Goal: Transaction & Acquisition: Purchase product/service

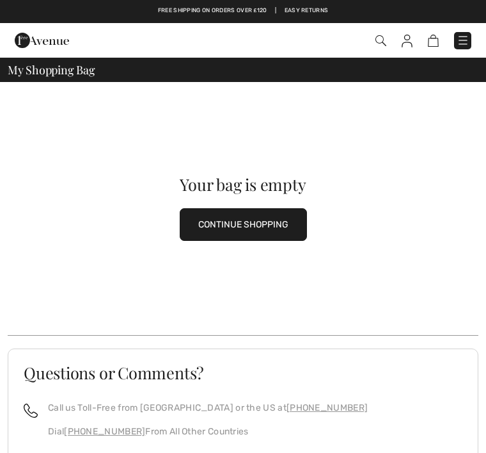
click at [466, 36] on img at bounding box center [463, 40] width 13 height 13
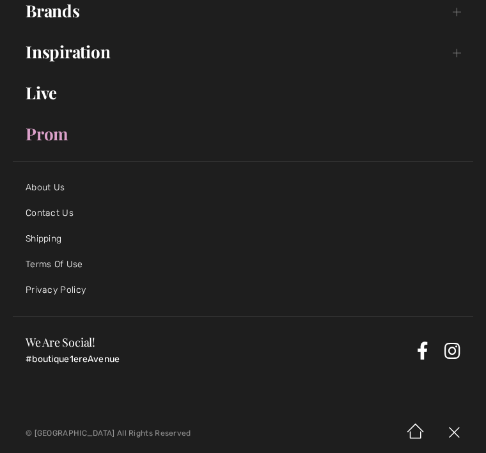
scroll to position [237, 0]
click at [72, 216] on link "Contact Us" at bounding box center [50, 212] width 48 height 11
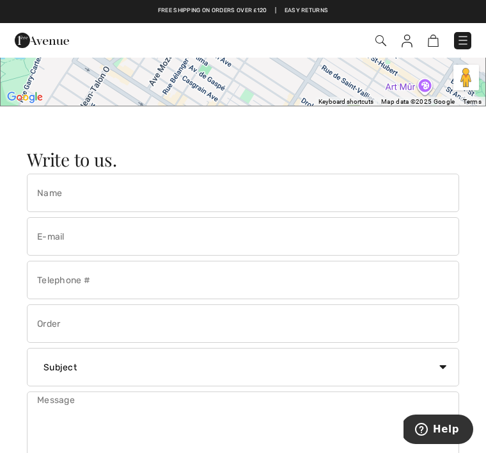
scroll to position [1438, 0]
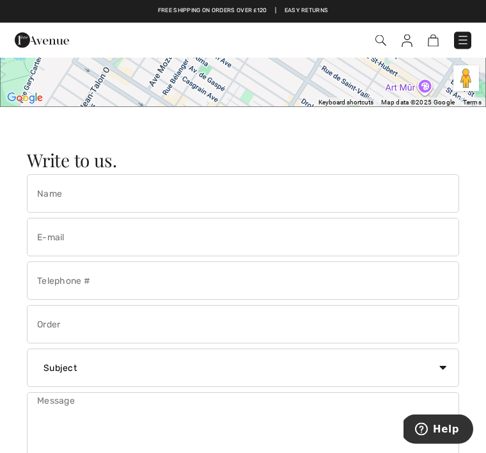
click at [465, 43] on img at bounding box center [463, 40] width 13 height 13
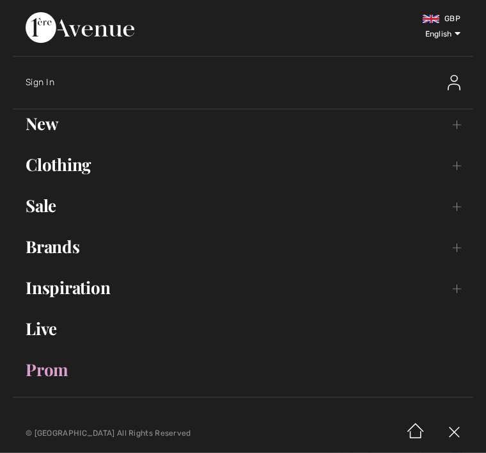
scroll to position [1439, 0]
click at [52, 88] on span "Sign In" at bounding box center [40, 82] width 29 height 11
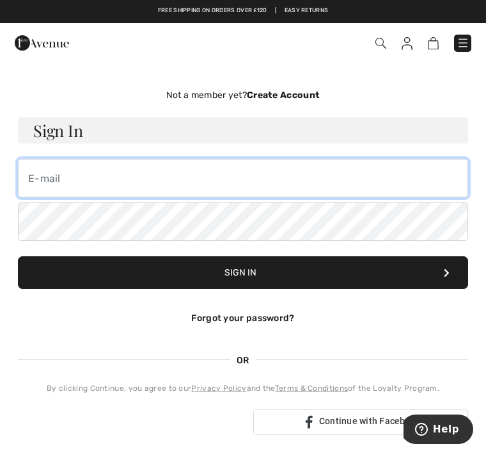
type input "paulabergie@icloud.com"
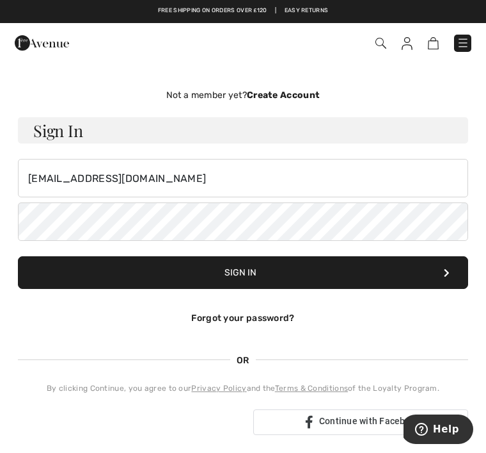
click at [243, 272] on button "Sign In" at bounding box center [243, 272] width 451 height 33
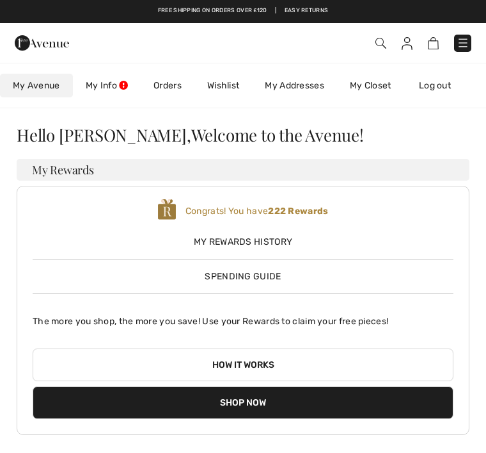
click at [120, 86] on link "My Info" at bounding box center [107, 86] width 68 height 24
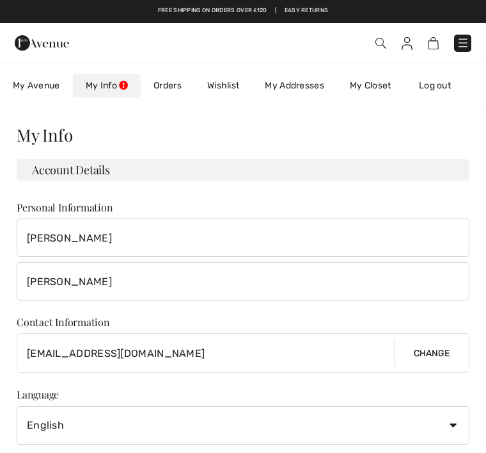
click at [118, 89] on link "My Info" at bounding box center [107, 86] width 68 height 24
click at [385, 91] on link "My Closet" at bounding box center [370, 86] width 67 height 24
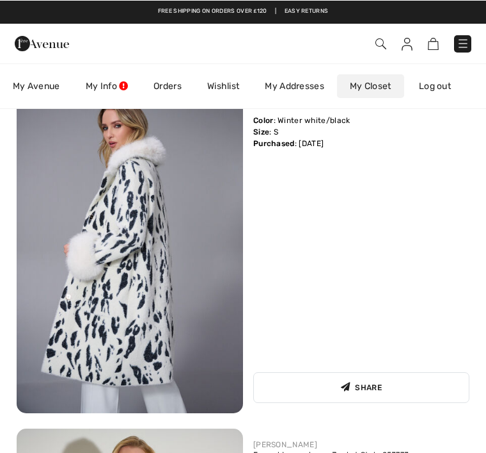
scroll to position [2656, 0]
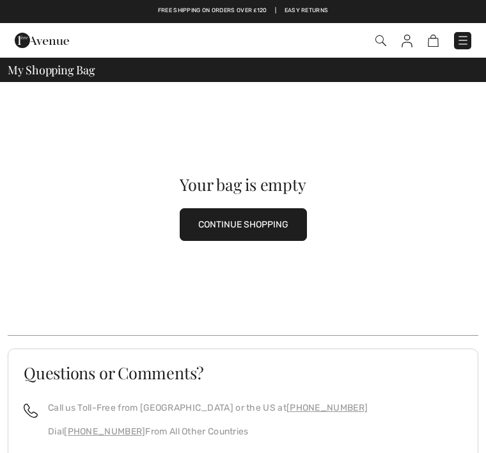
click at [383, 46] on img at bounding box center [381, 40] width 11 height 11
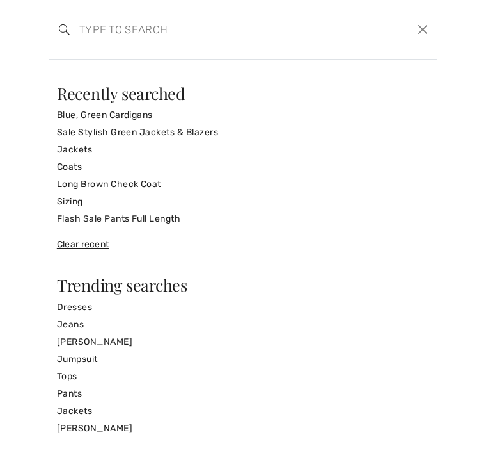
click at [253, 138] on link "Sale Stylish Green Jackets & Blazers" at bounding box center [243, 132] width 373 height 17
click at [86, 147] on link "Jackets" at bounding box center [243, 149] width 373 height 17
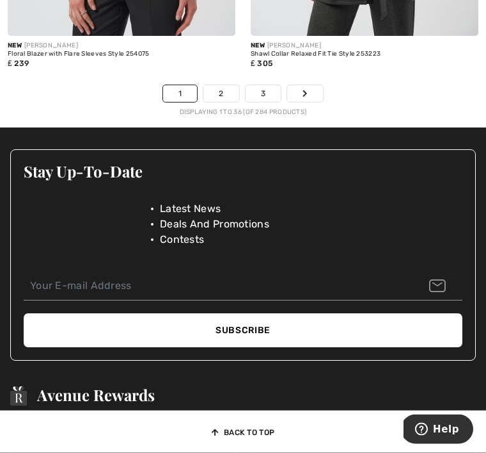
scroll to position [7337, 0]
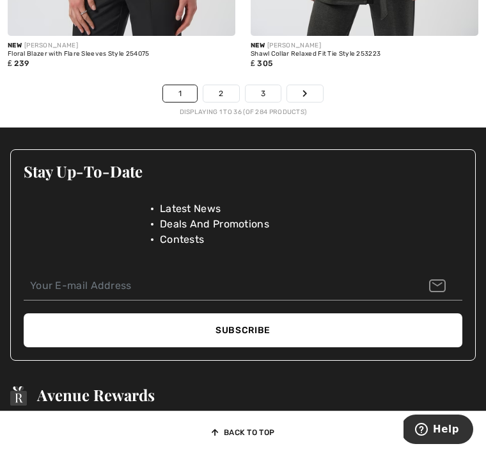
click at [221, 85] on link "2" at bounding box center [221, 93] width 35 height 17
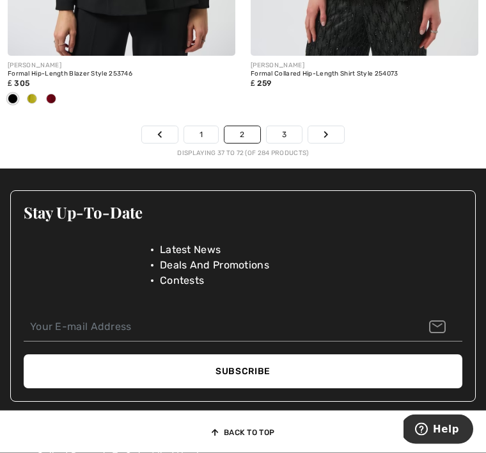
scroll to position [7296, 0]
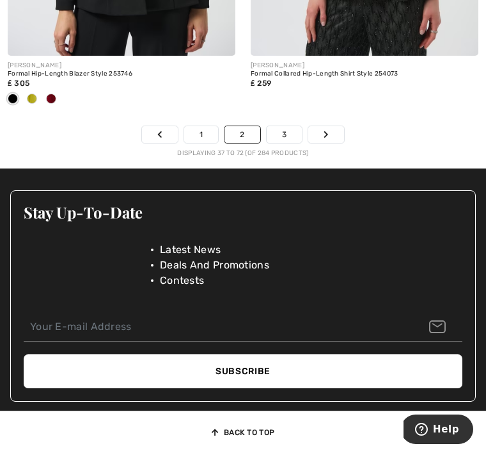
click at [285, 128] on link "3" at bounding box center [284, 134] width 35 height 17
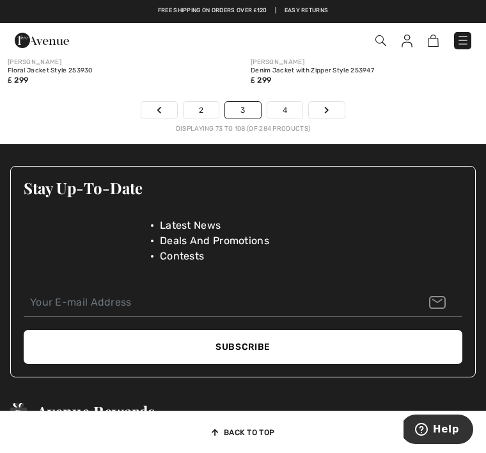
scroll to position [7298, 0]
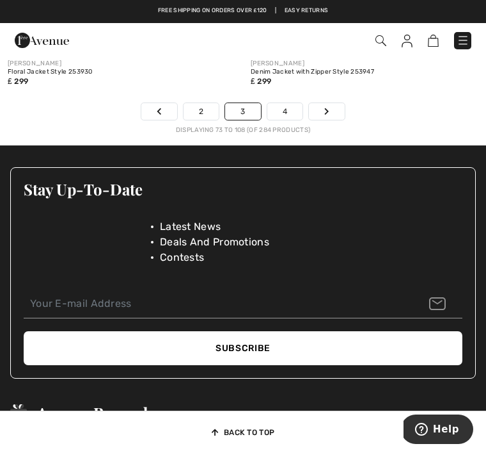
click at [285, 104] on link "4" at bounding box center [285, 111] width 35 height 17
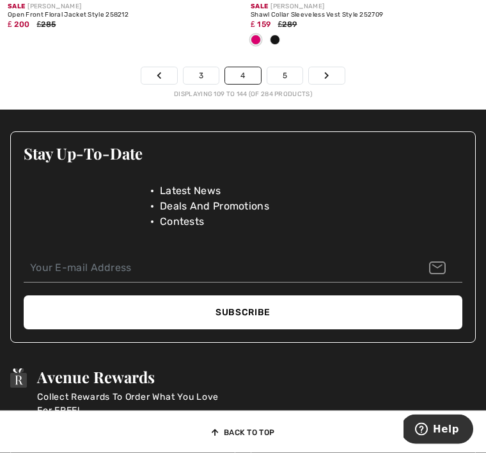
scroll to position [7355, 0]
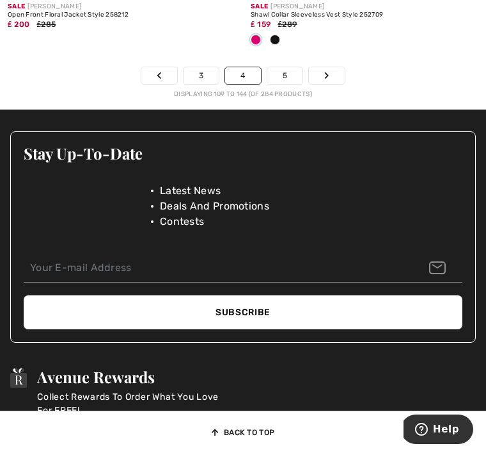
click at [289, 67] on link "5" at bounding box center [285, 75] width 35 height 17
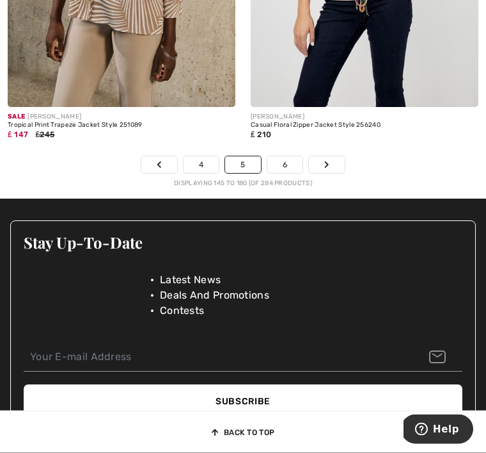
scroll to position [7266, 0]
click at [291, 158] on link "6" at bounding box center [285, 164] width 35 height 17
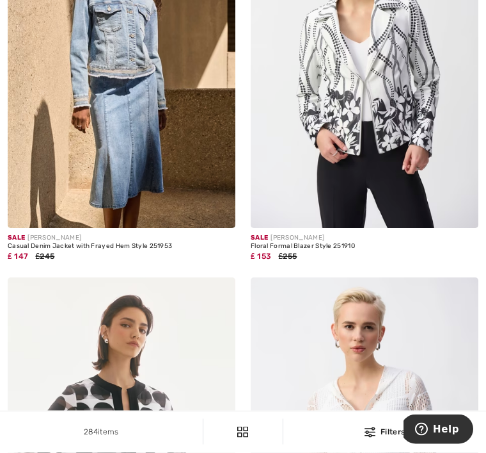
scroll to position [6014, 0]
click at [394, 161] on img at bounding box center [365, 57] width 228 height 342
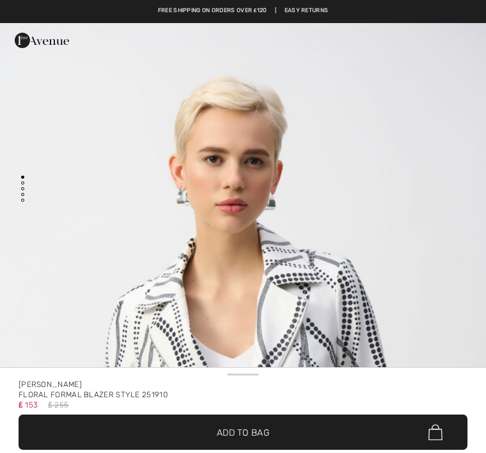
checkbox input "true"
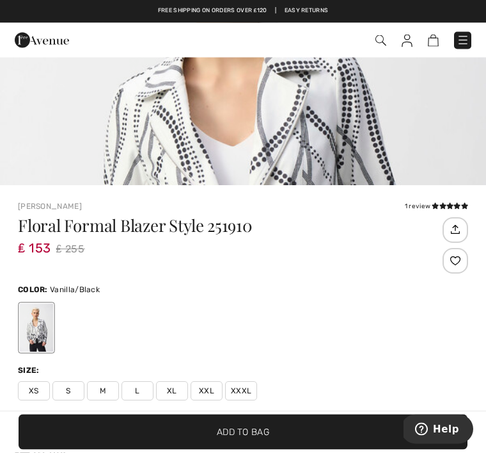
scroll to position [213, 0]
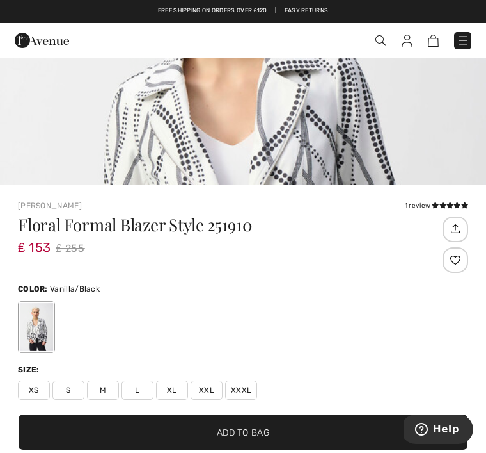
click at [405, 140] on img "1 / 4" at bounding box center [243, 175] width 486 height 729
click at [109, 392] on span "M" at bounding box center [103, 389] width 32 height 19
click at [321, 449] on span "✔ Added to Bag Add to Bag" at bounding box center [243, 431] width 449 height 35
click at [269, 438] on span "Add to Bag" at bounding box center [243, 431] width 52 height 13
click at [408, 307] on div at bounding box center [243, 326] width 451 height 53
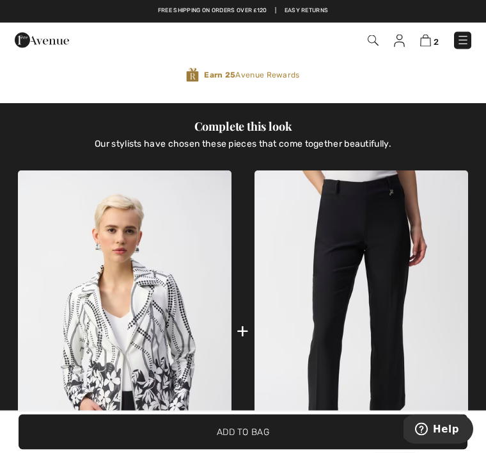
scroll to position [741, 0]
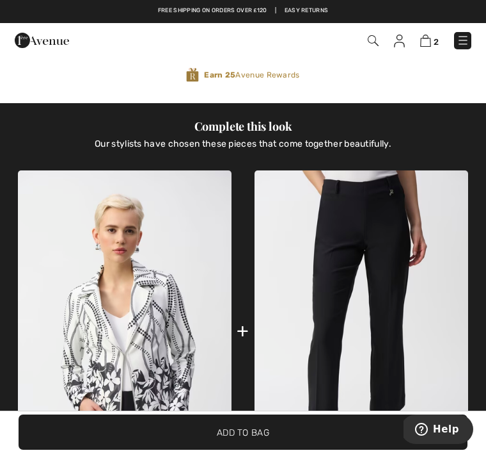
click at [194, 348] on img at bounding box center [125, 330] width 214 height 321
click at [364, 360] on img at bounding box center [362, 330] width 214 height 321
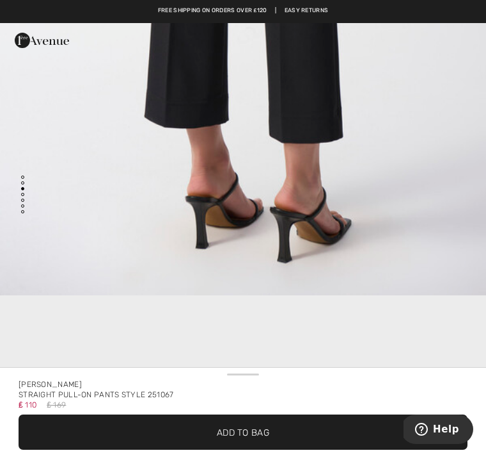
scroll to position [1188, 0]
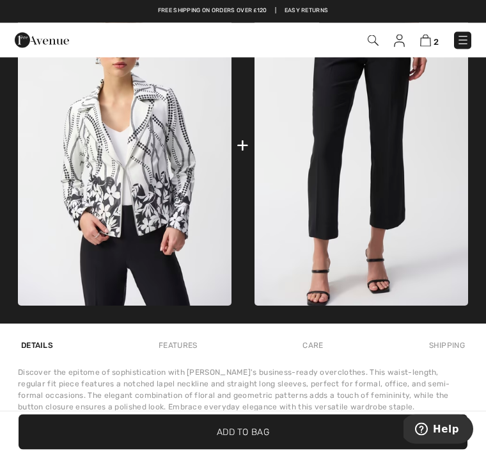
scroll to position [898, 0]
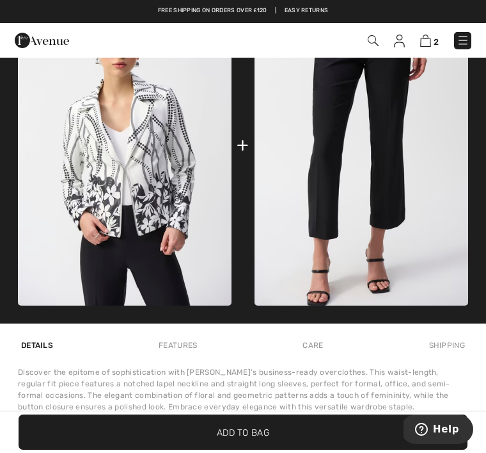
click at [177, 205] on img at bounding box center [125, 145] width 214 height 321
click at [193, 246] on img at bounding box center [125, 145] width 214 height 321
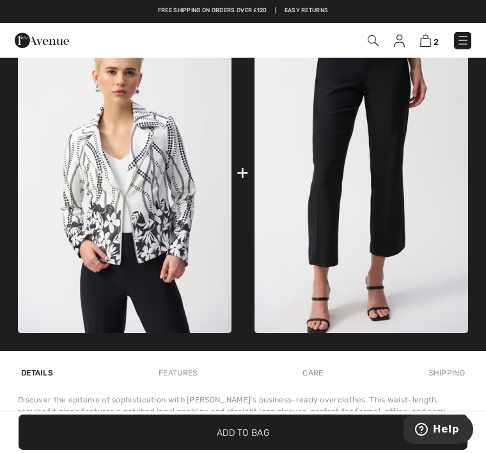
scroll to position [855, 0]
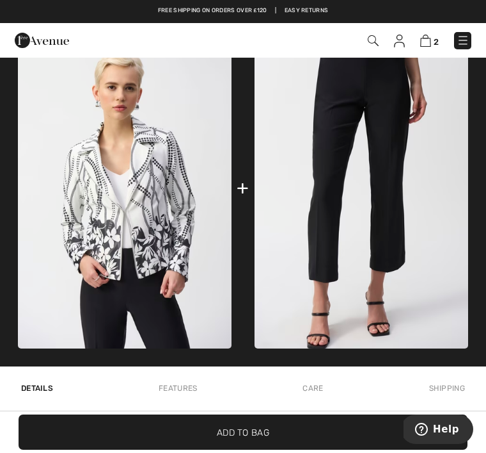
click at [188, 232] on img at bounding box center [125, 188] width 214 height 321
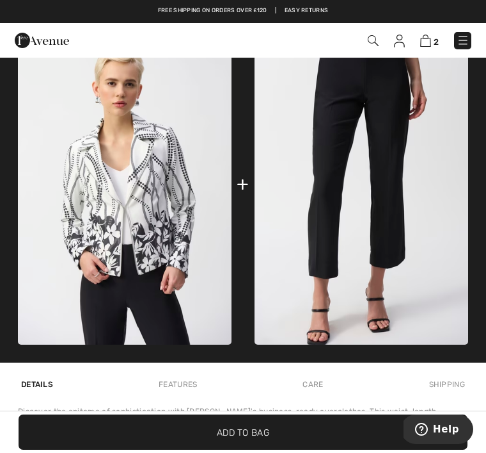
click at [280, 424] on span "✔ Added to Bag Add to Bag" at bounding box center [243, 431] width 449 height 35
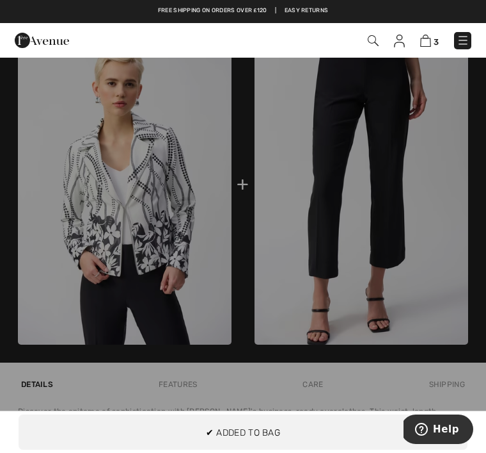
click at [213, 294] on div at bounding box center [243, 226] width 486 height 453
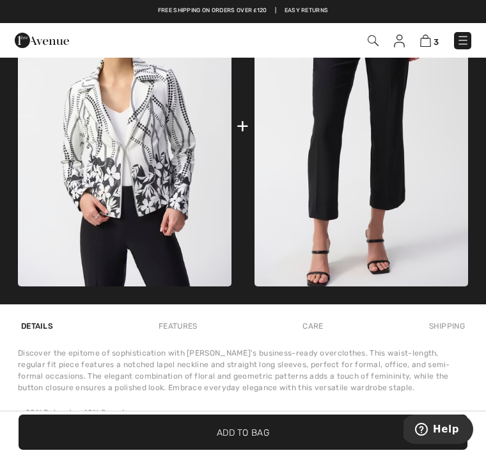
scroll to position [916, 0]
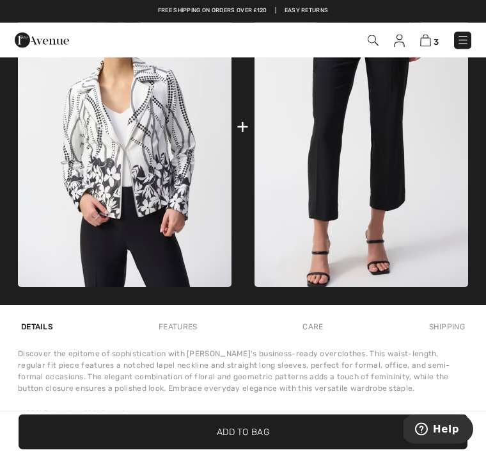
click at [431, 40] on img at bounding box center [426, 41] width 11 height 12
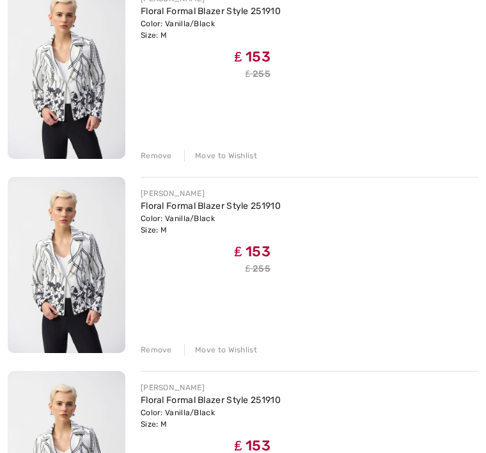
scroll to position [239, 0]
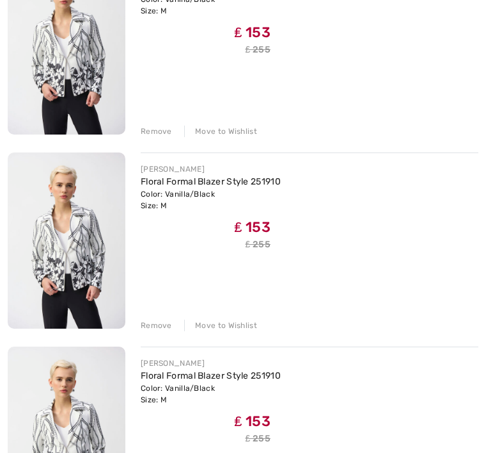
click at [176, 325] on div "Remove Move to Wishlist" at bounding box center [310, 324] width 338 height 14
click at [165, 342] on div "JOSEPH RIBKOFF Floral Formal Blazer Style 251910 Color: Vanilla/Black Size: M F…" at bounding box center [243, 242] width 471 height 568
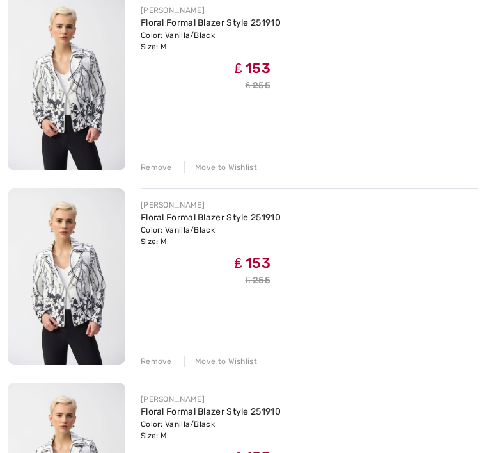
scroll to position [205, 0]
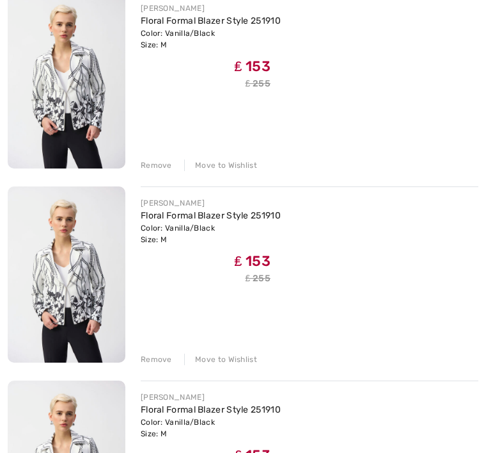
click at [169, 355] on div "Remove" at bounding box center [156, 359] width 31 height 12
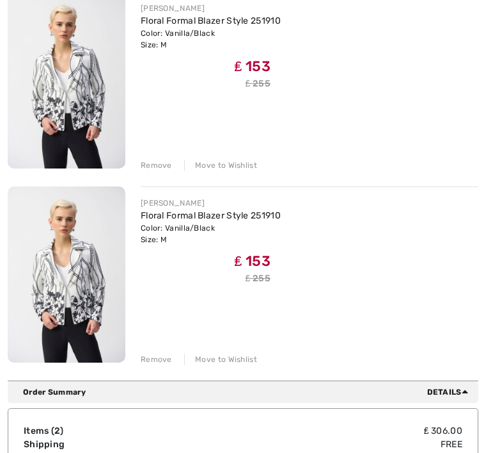
click at [169, 362] on div "Remove" at bounding box center [156, 359] width 31 height 12
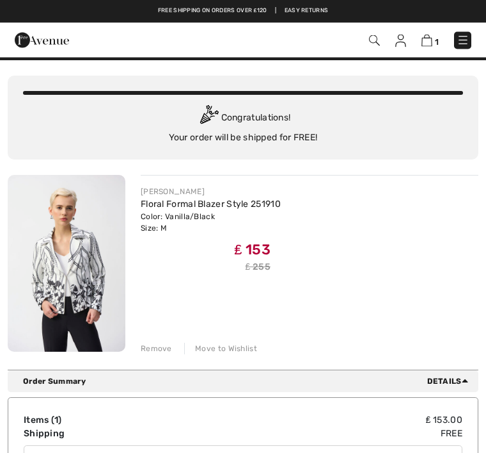
scroll to position [0, 0]
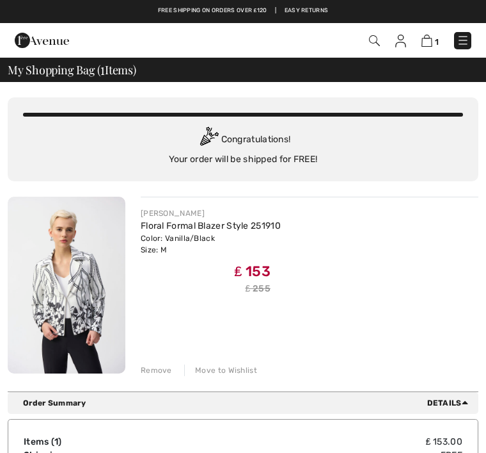
click at [378, 38] on img at bounding box center [374, 40] width 11 height 11
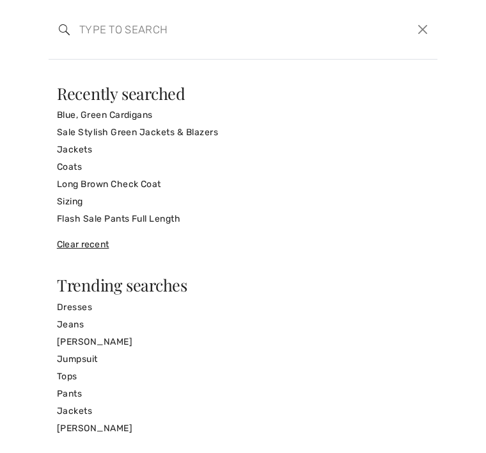
click at [116, 429] on link "[PERSON_NAME]" at bounding box center [243, 427] width 373 height 17
click at [111, 432] on link "[PERSON_NAME]" at bounding box center [243, 427] width 373 height 17
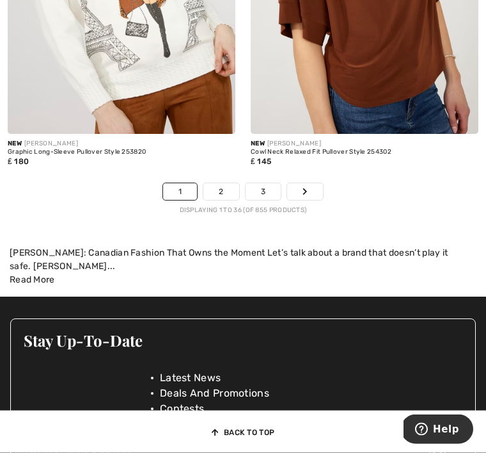
scroll to position [7479, 0]
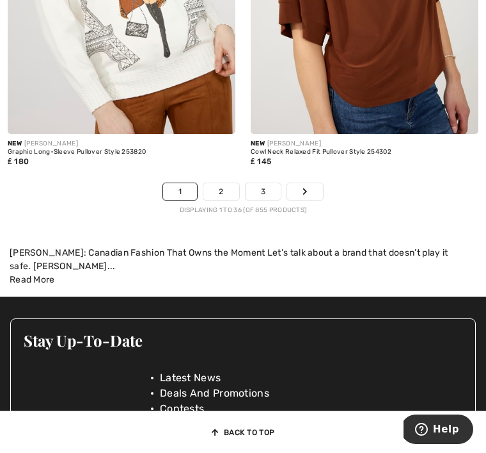
click at [226, 185] on link "2" at bounding box center [221, 191] width 35 height 17
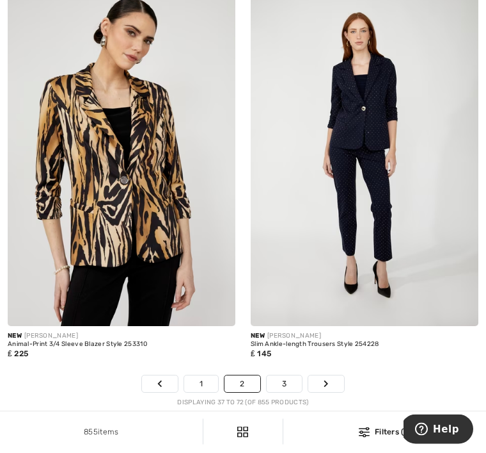
scroll to position [7245, 0]
click at [294, 378] on link "3" at bounding box center [284, 383] width 35 height 17
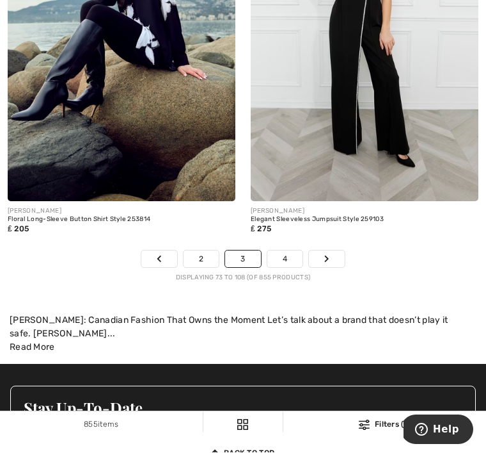
scroll to position [7472, 0]
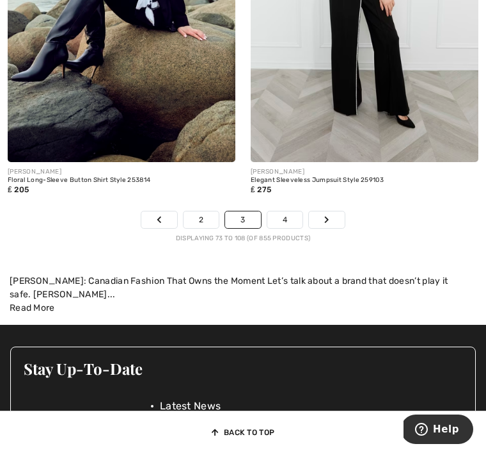
click at [287, 217] on link "4" at bounding box center [285, 219] width 35 height 17
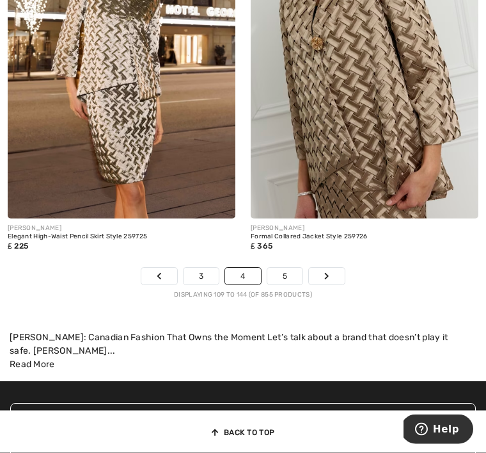
scroll to position [7331, 0]
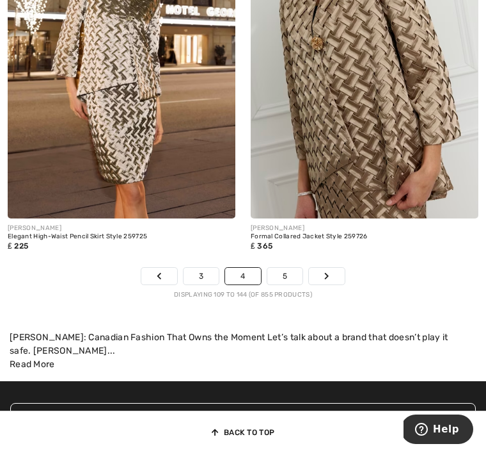
click at [296, 271] on link "5" at bounding box center [285, 276] width 35 height 17
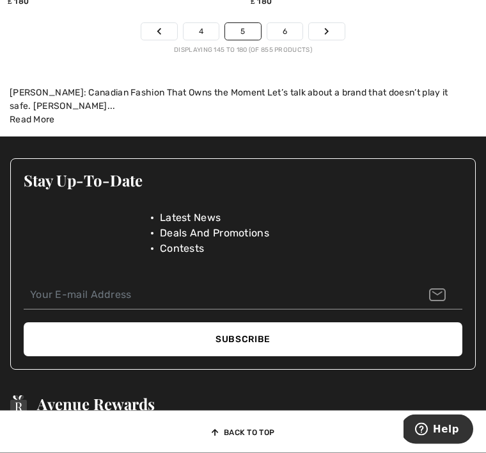
scroll to position [7554, 0]
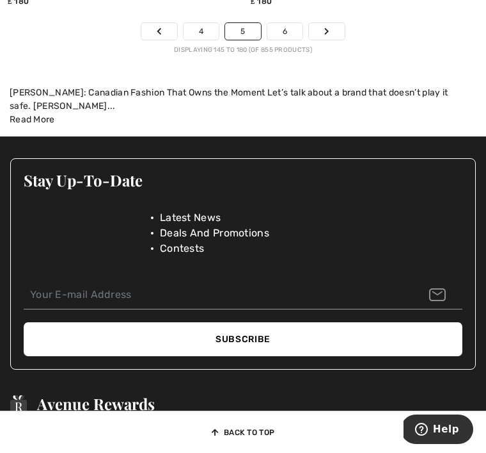
click at [291, 23] on link "6" at bounding box center [285, 31] width 35 height 17
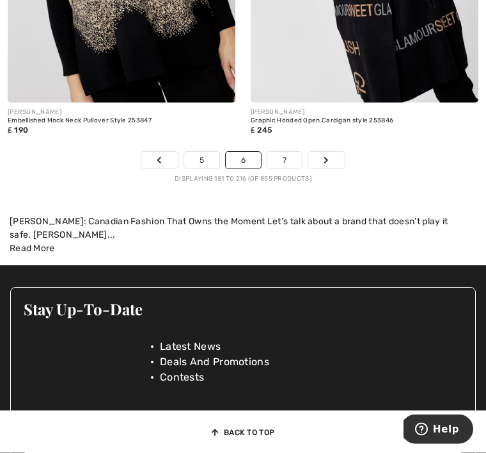
scroll to position [7510, 0]
click at [286, 152] on link "7" at bounding box center [285, 160] width 35 height 17
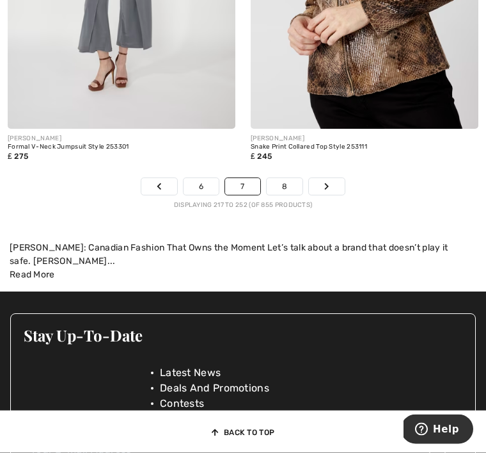
scroll to position [7484, 0]
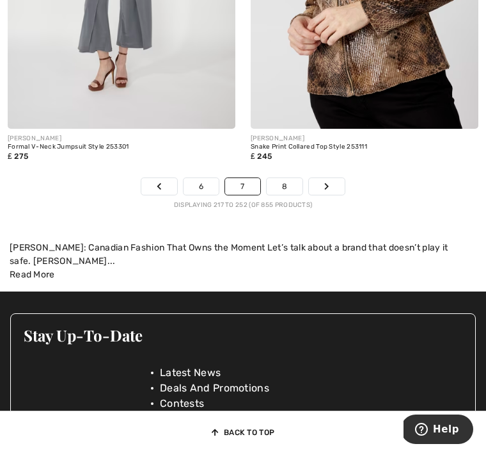
click at [298, 355] on ul "Latest News Deals And Promotions Contests" at bounding box center [243, 378] width 192 height 61
click at [262, 383] on span "Deals And Promotions" at bounding box center [214, 387] width 109 height 15
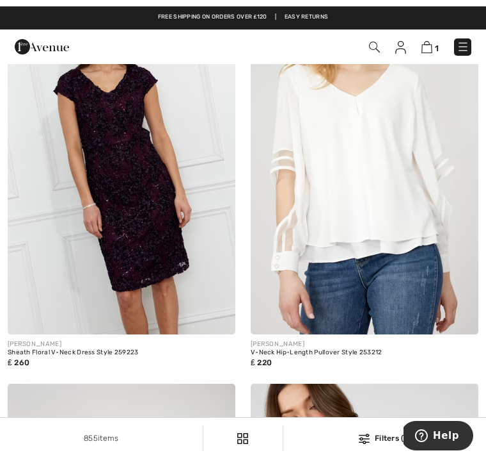
scroll to position [6887, 0]
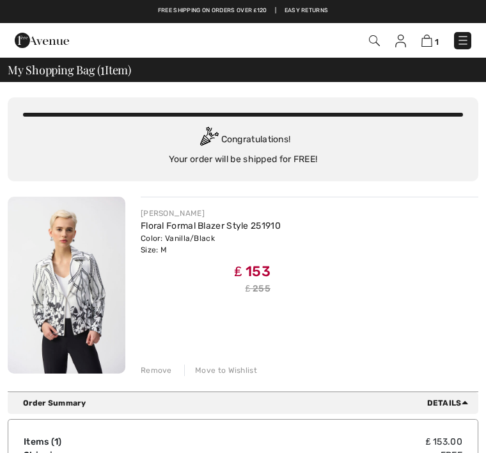
click at [377, 42] on img at bounding box center [374, 40] width 11 height 11
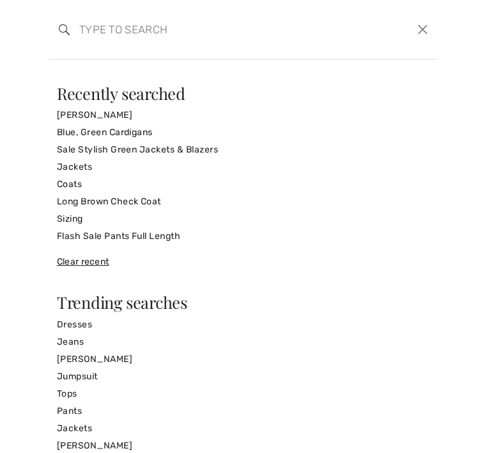
click at [88, 171] on link "Jackets" at bounding box center [243, 166] width 373 height 17
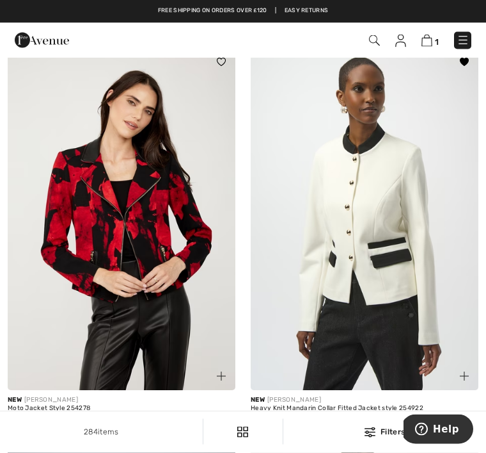
scroll to position [2514, 0]
click at [406, 342] on img at bounding box center [365, 219] width 228 height 342
click at [392, 280] on img at bounding box center [365, 219] width 228 height 342
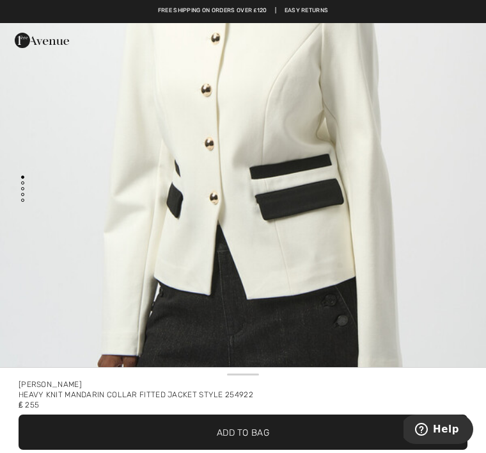
scroll to position [273, 0]
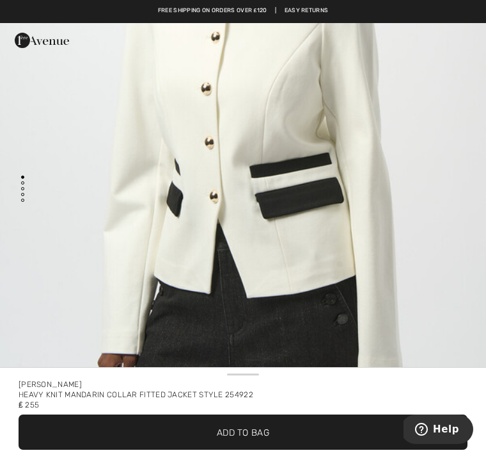
click at [301, 435] on span "✔ Added to Bag Add to Bag" at bounding box center [243, 431] width 449 height 35
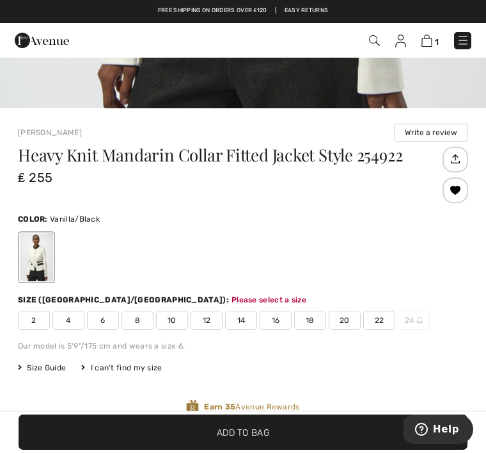
scroll to position [497, 0]
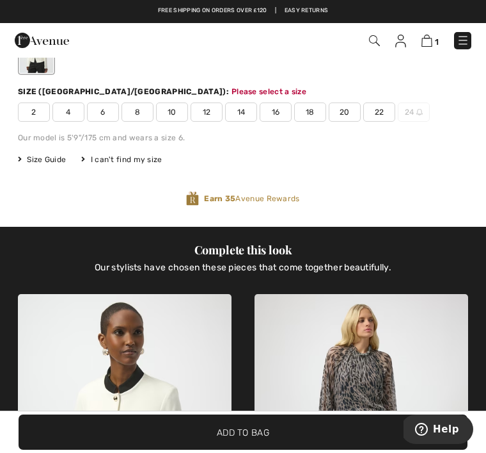
click at [176, 113] on span "10" at bounding box center [172, 111] width 32 height 19
click at [54, 164] on span "Size Guide" at bounding box center [42, 160] width 48 height 12
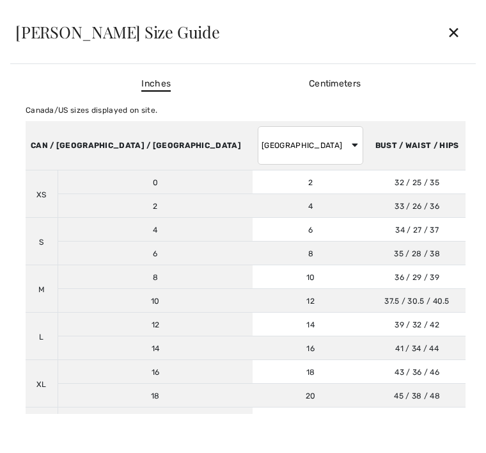
click at [60, 167] on th "CAN / US / MEXICO" at bounding box center [139, 145] width 227 height 49
click at [265, 153] on select "AUSTRALIA UK France Germany Spain Italy Japan" at bounding box center [311, 145] width 106 height 38
select select "uk"
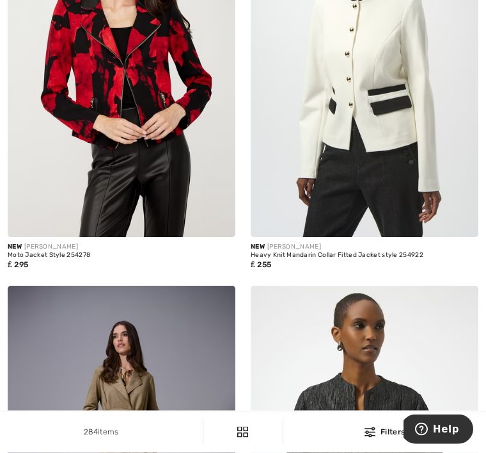
scroll to position [2674, 0]
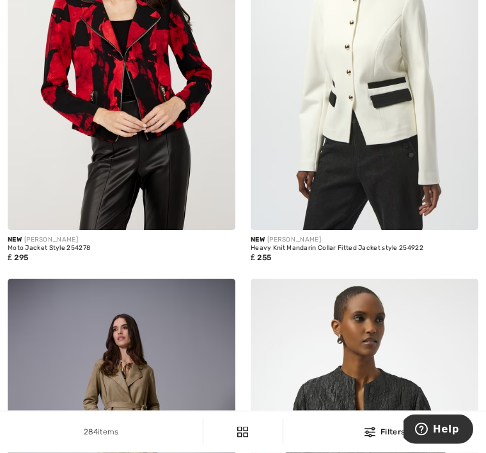
click at [407, 153] on img at bounding box center [365, 60] width 228 height 342
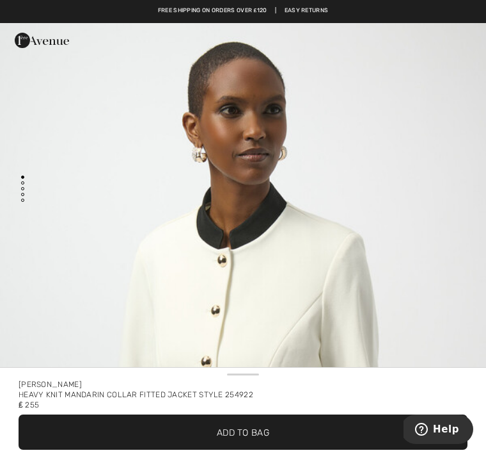
click at [262, 428] on span "Add to Bag" at bounding box center [243, 431] width 52 height 13
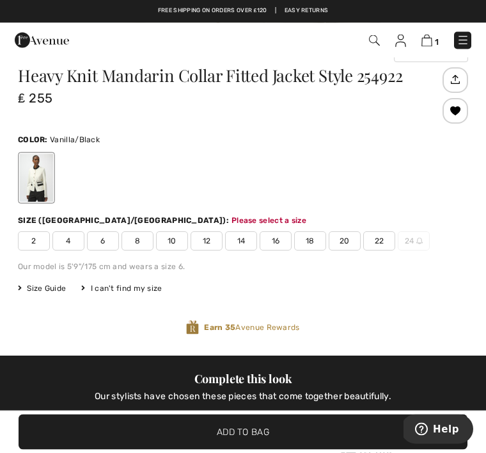
scroll to position [497, 0]
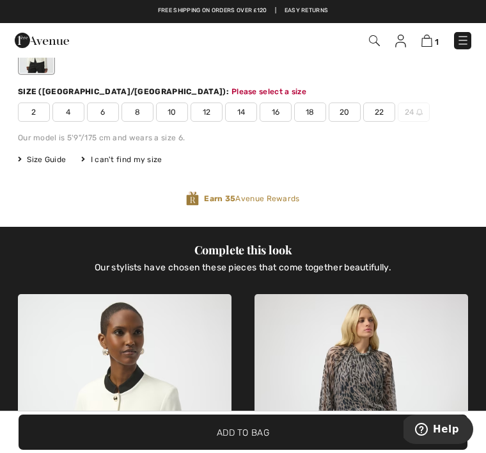
click at [181, 109] on span "10" at bounding box center [172, 111] width 32 height 19
click at [301, 442] on span "✔ Added to Bag Add to Bag" at bounding box center [243, 431] width 449 height 35
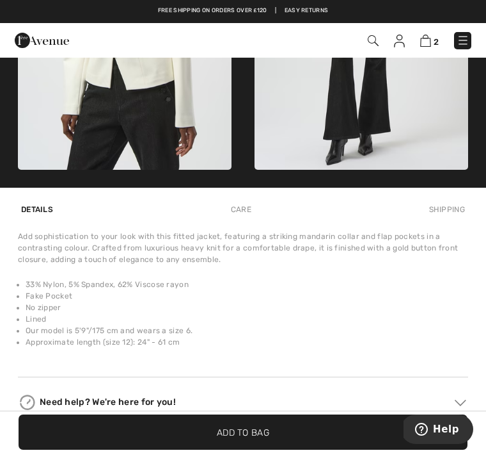
scroll to position [993, 0]
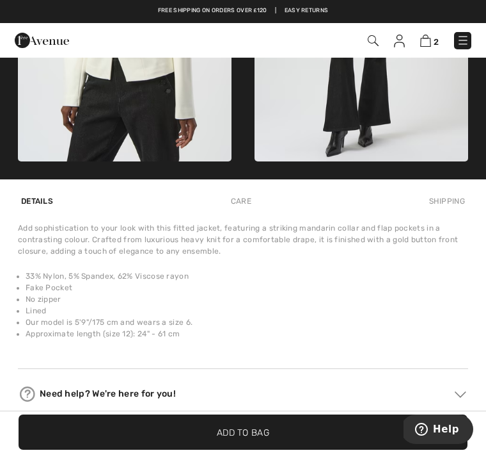
click at [282, 449] on span "✔ Added to Bag Add to Bag" at bounding box center [243, 431] width 449 height 35
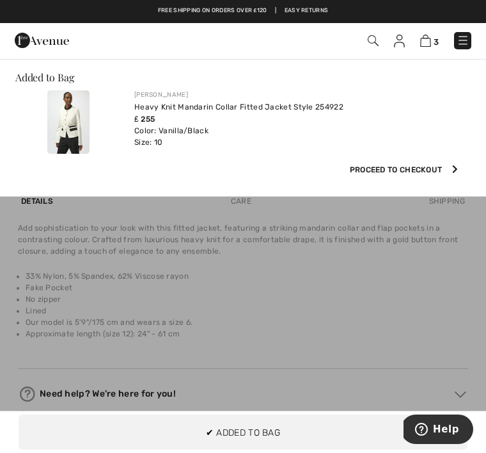
scroll to position [0, 0]
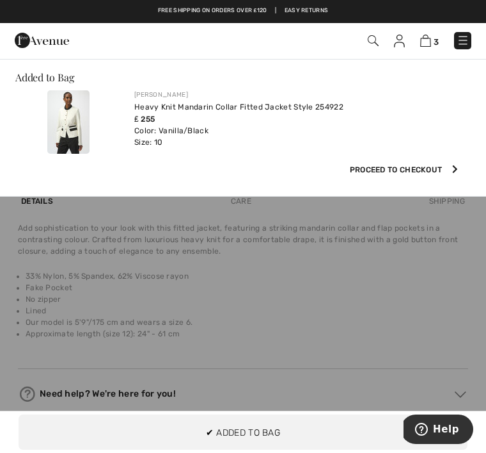
click at [410, 166] on span "Proceed to Checkout" at bounding box center [396, 170] width 93 height 12
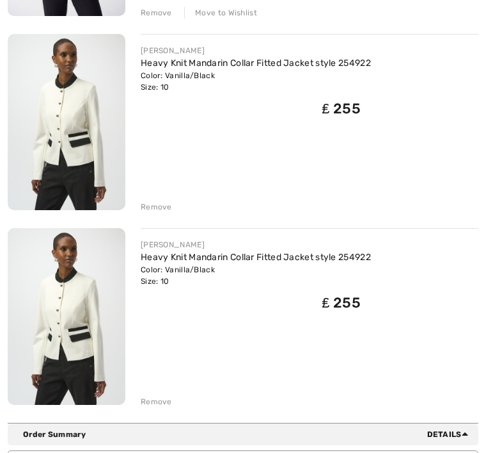
scroll to position [358, 0]
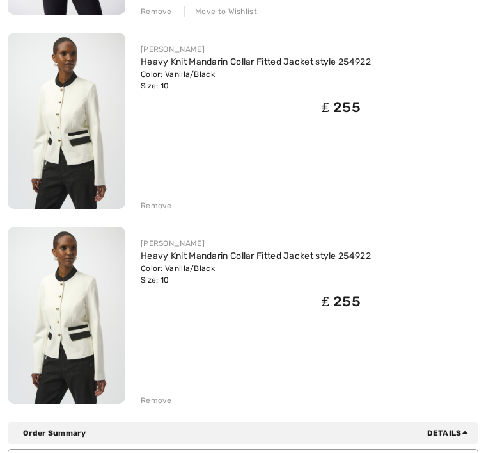
click at [165, 401] on div "Remove" at bounding box center [156, 400] width 31 height 12
